Goal: Information Seeking & Learning: Check status

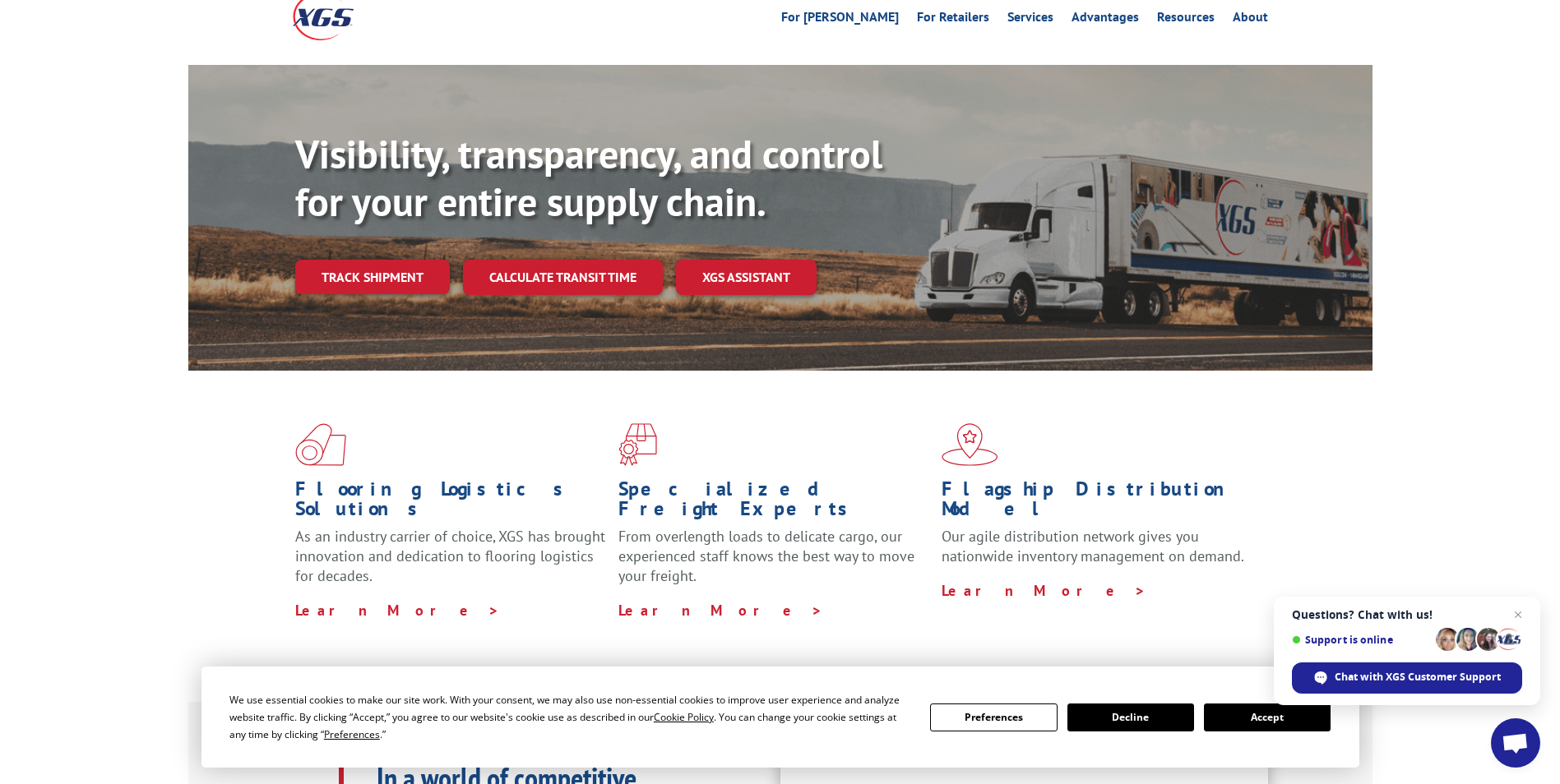
scroll to position [82, 0]
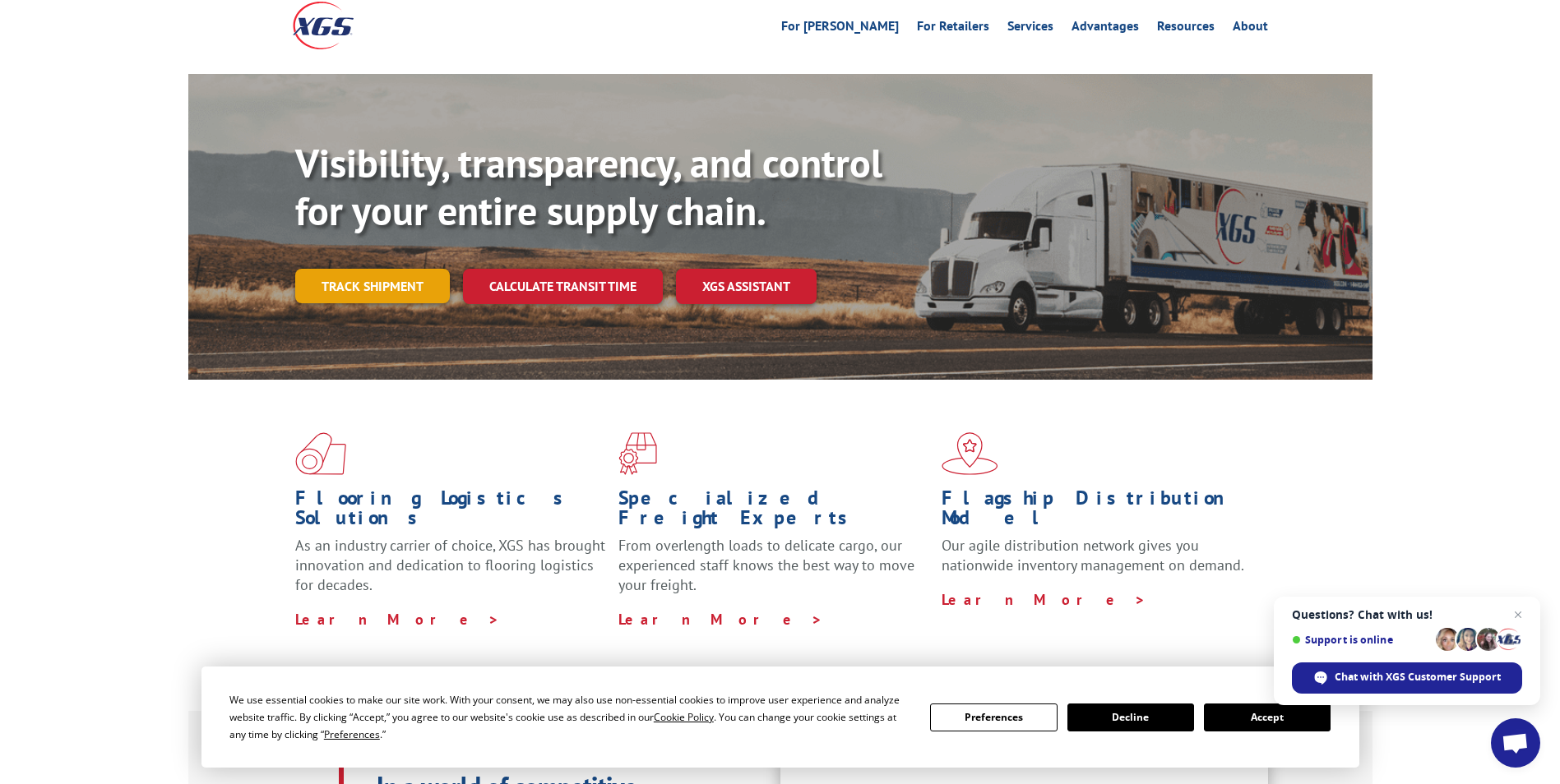
click at [370, 269] on link "Track shipment" at bounding box center [372, 286] width 154 height 34
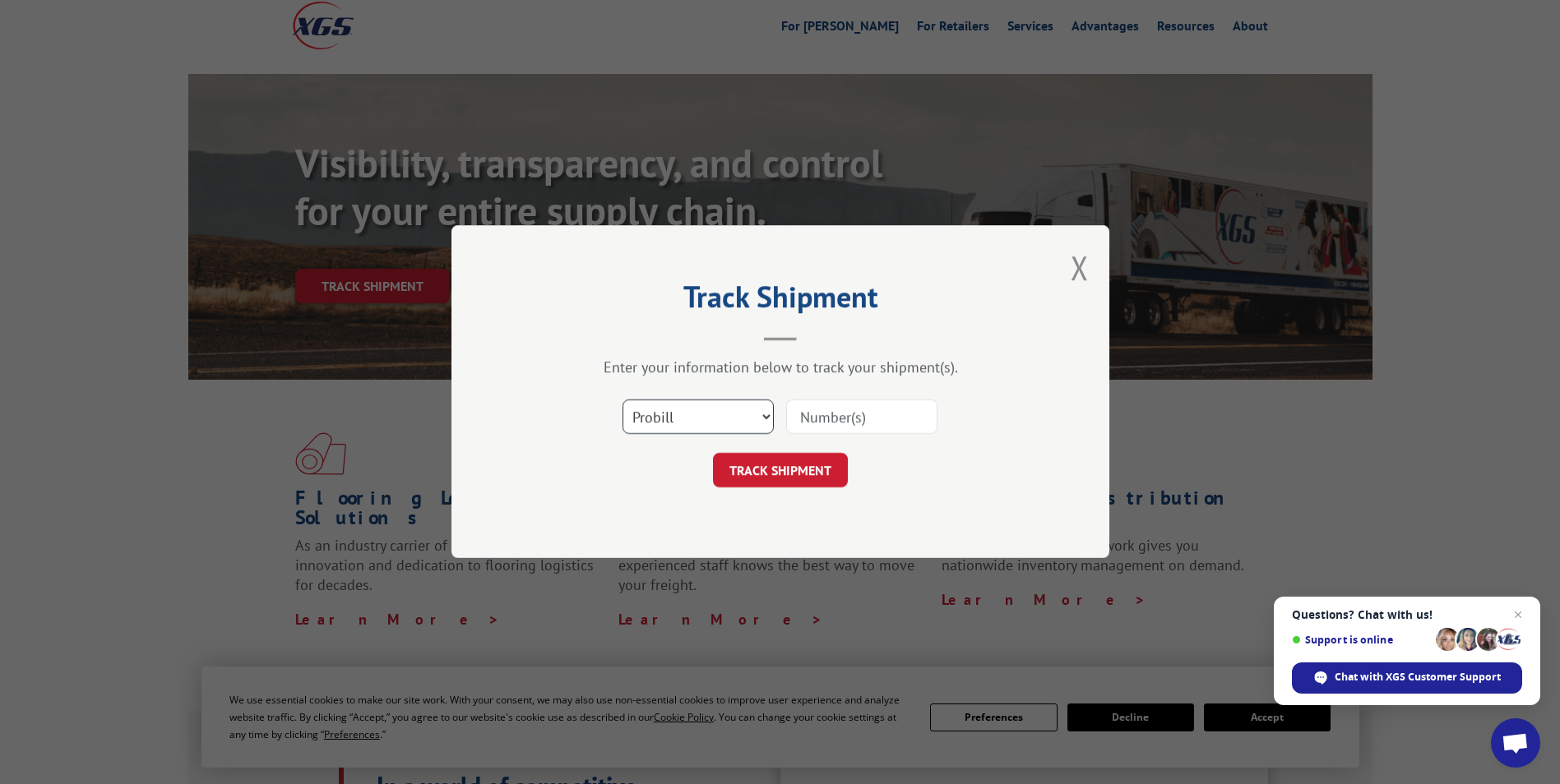
click at [767, 415] on select "Select category... Probill BOL PO" at bounding box center [698, 417] width 151 height 34
select select "bol"
click at [623, 400] on select "Select category... Probill BOL PO" at bounding box center [698, 417] width 151 height 34
click at [835, 415] on input at bounding box center [861, 417] width 151 height 34
paste input "6867377"
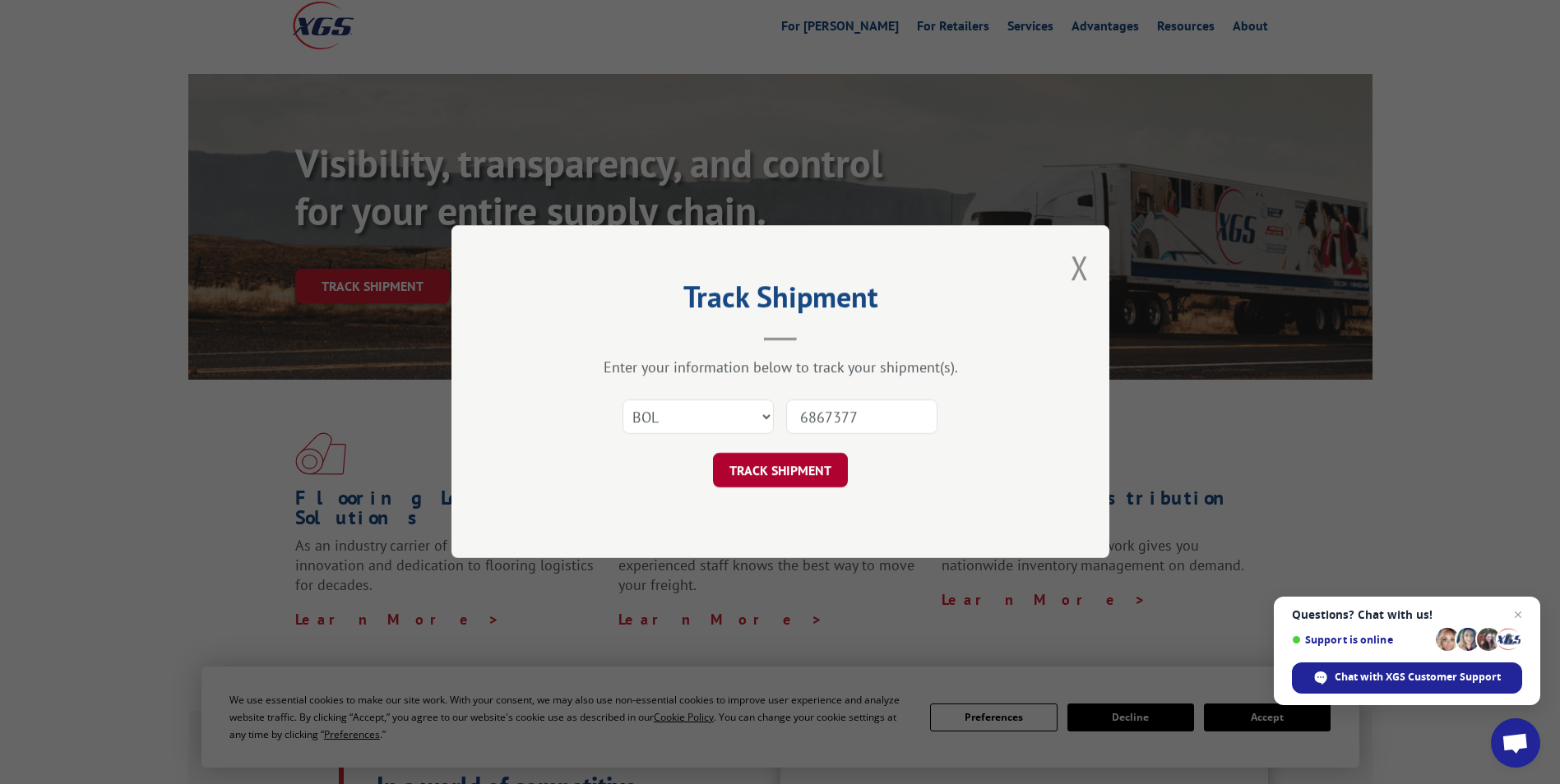
type input "6867377"
click at [785, 467] on button "TRACK SHIPMENT" at bounding box center [781, 471] width 135 height 34
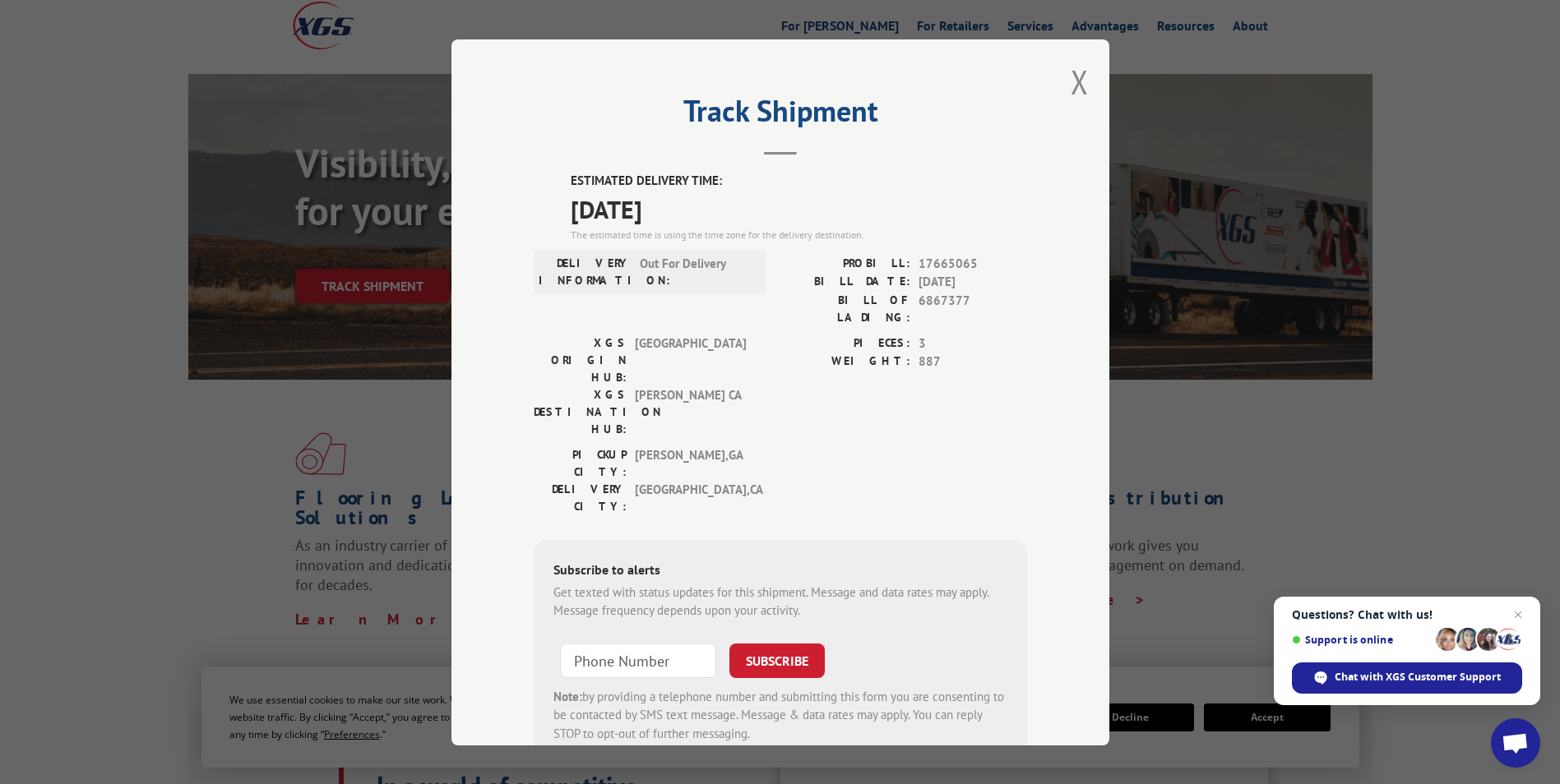
drag, startPoint x: 700, startPoint y: 210, endPoint x: 540, endPoint y: 206, distance: 160.0
click at [540, 206] on div "ESTIMATED DELIVERY TIME: [DATE] The estimated time is using the time zone for t…" at bounding box center [780, 467] width 493 height 591
copy span "[DATE]"
